Goal: Information Seeking & Learning: Learn about a topic

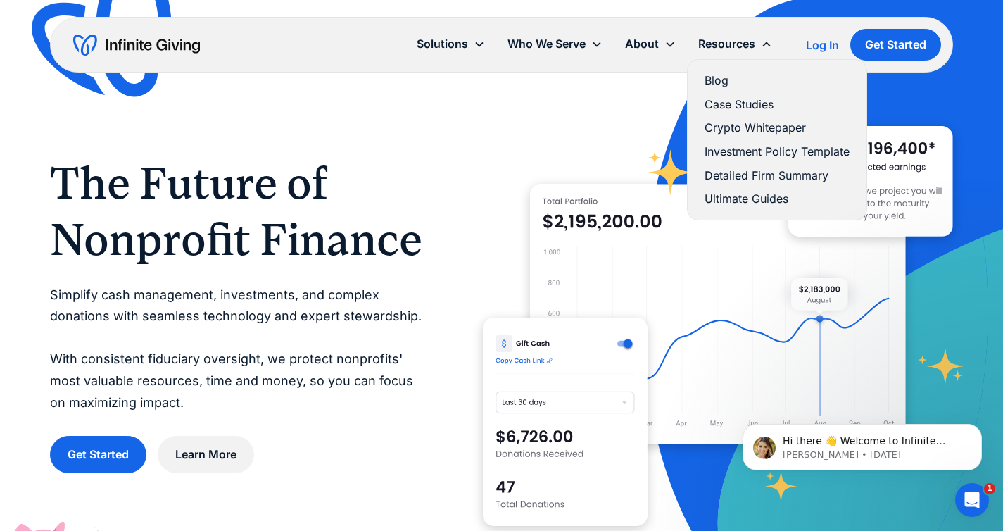
click at [727, 174] on link "Detailed Firm Summary" at bounding box center [777, 175] width 145 height 19
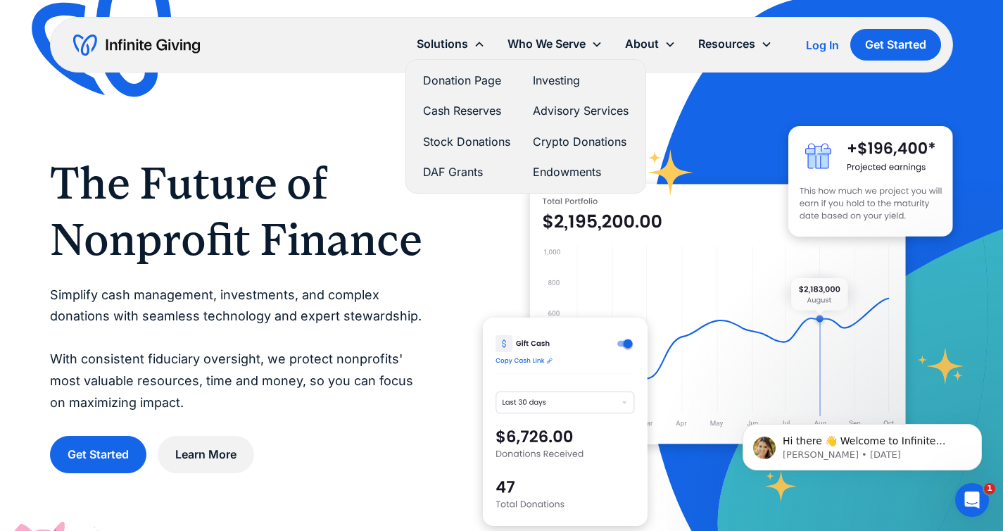
click at [554, 75] on link "Investing" at bounding box center [581, 80] width 96 height 19
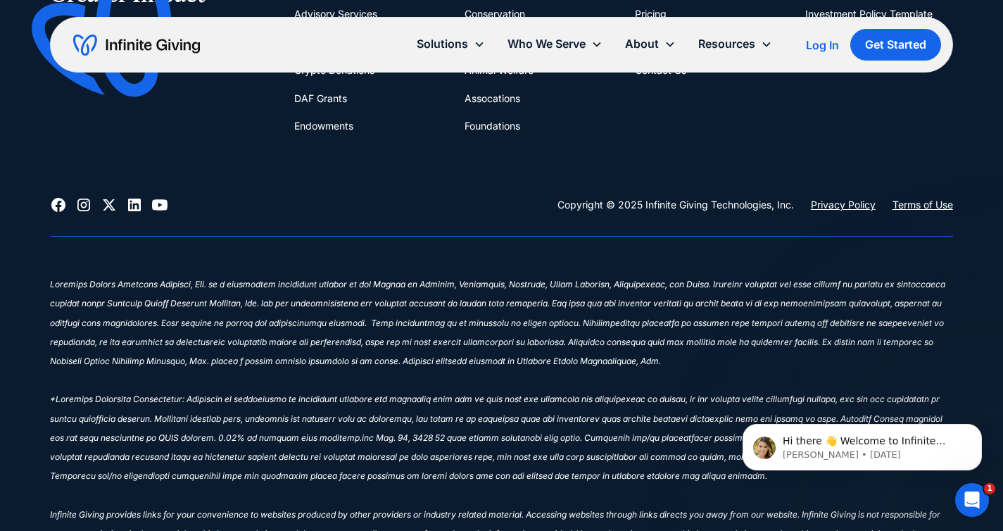
scroll to position [4685, 0]
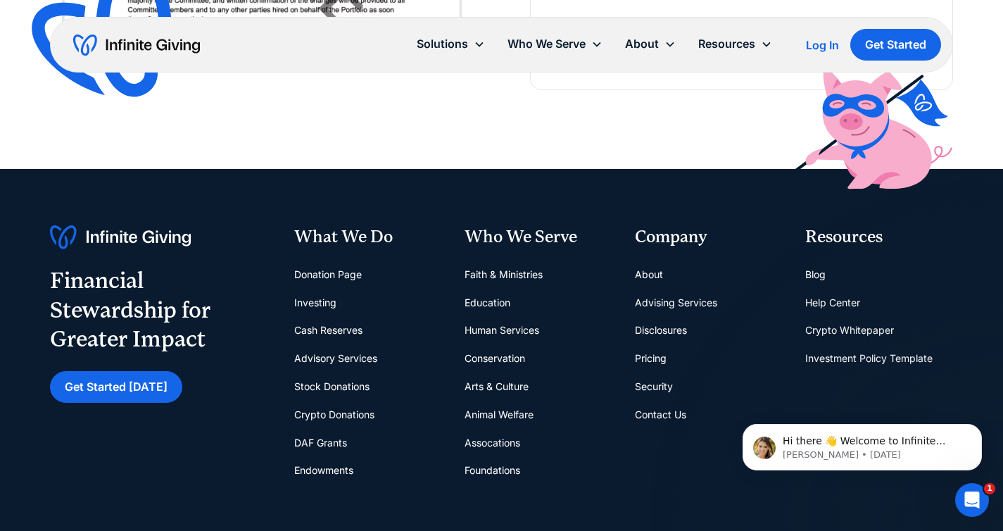
drag, startPoint x: 279, startPoint y: 339, endPoint x: 281, endPoint y: 323, distance: 15.5
click at [279, 339] on div "Financial Stewardship for Greater Impact Get Started [DATE] What We Do Donation…" at bounding box center [501, 354] width 903 height 259
click at [303, 291] on link "Investing" at bounding box center [315, 303] width 42 height 28
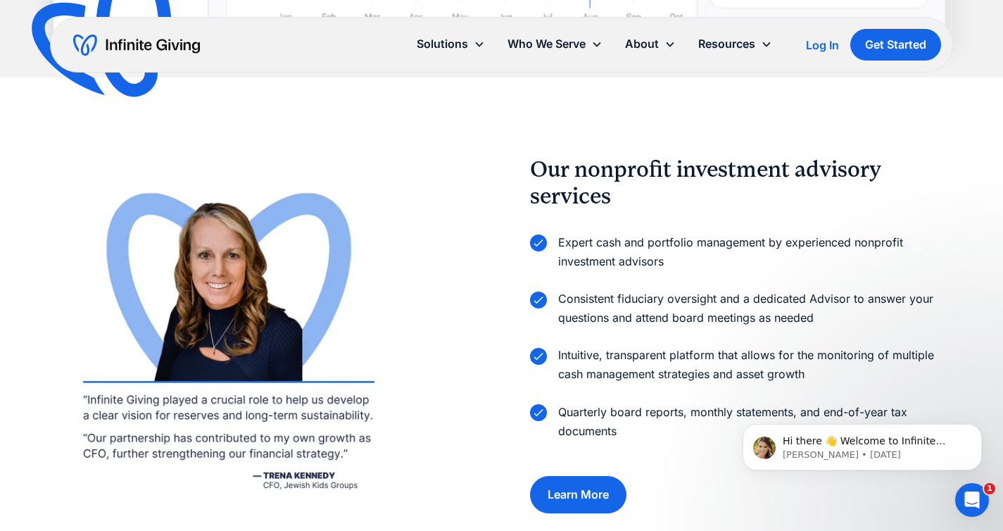
scroll to position [1821, 0]
